Goal: Information Seeking & Learning: Learn about a topic

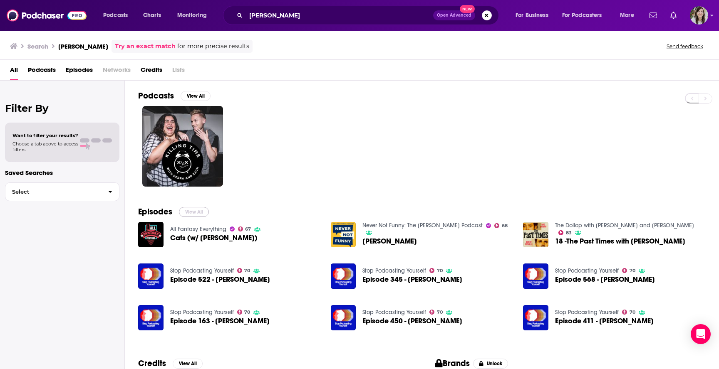
click at [189, 214] on button "View All" at bounding box center [194, 212] width 30 height 10
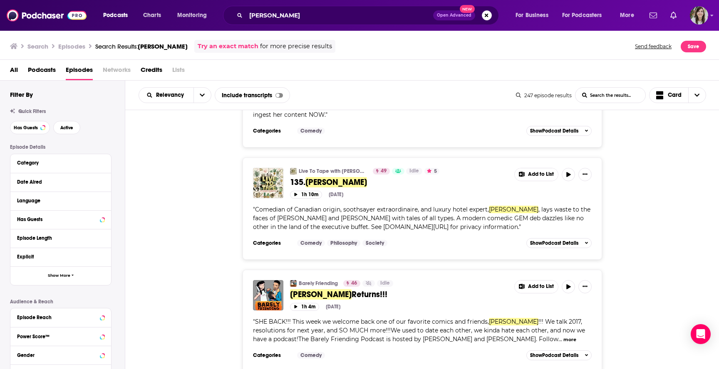
scroll to position [2520, 0]
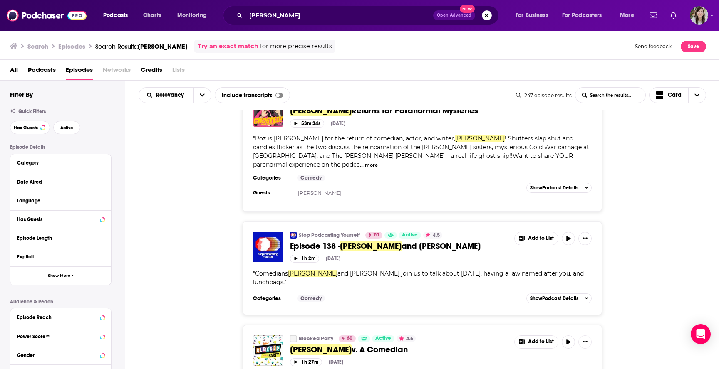
scroll to position [3602, 0]
click at [275, 336] on img "Debra DiGiovanni v. A Comedian" at bounding box center [268, 351] width 30 height 30
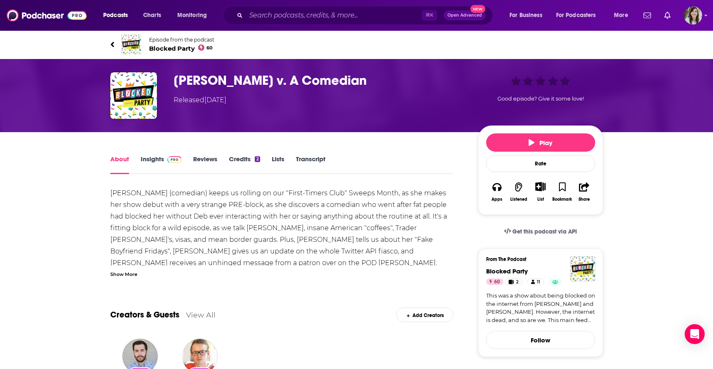
click at [164, 48] on span "Blocked Party 60" at bounding box center [181, 49] width 65 height 8
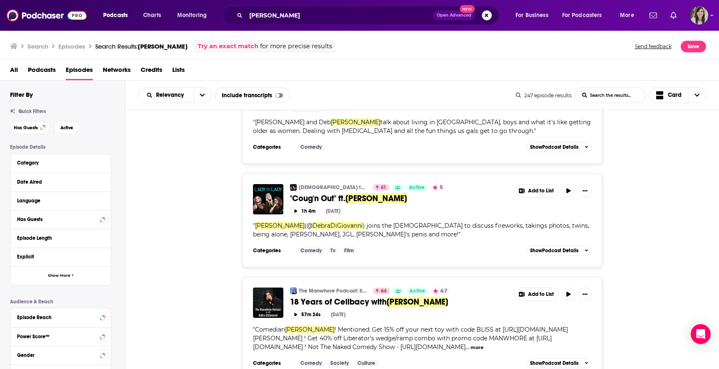
scroll to position [2511, 0]
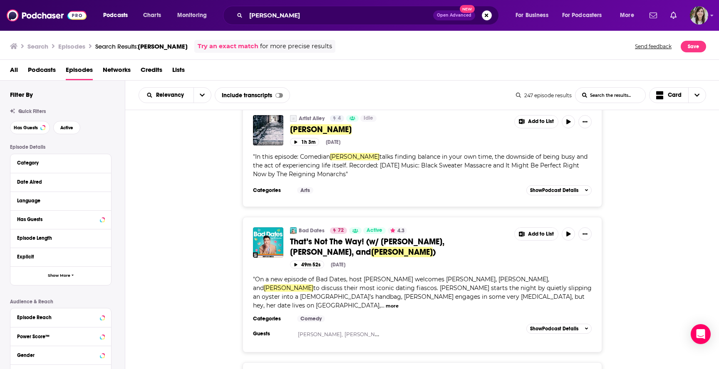
scroll to position [5324, 0]
